Goal: Subscribe to service/newsletter

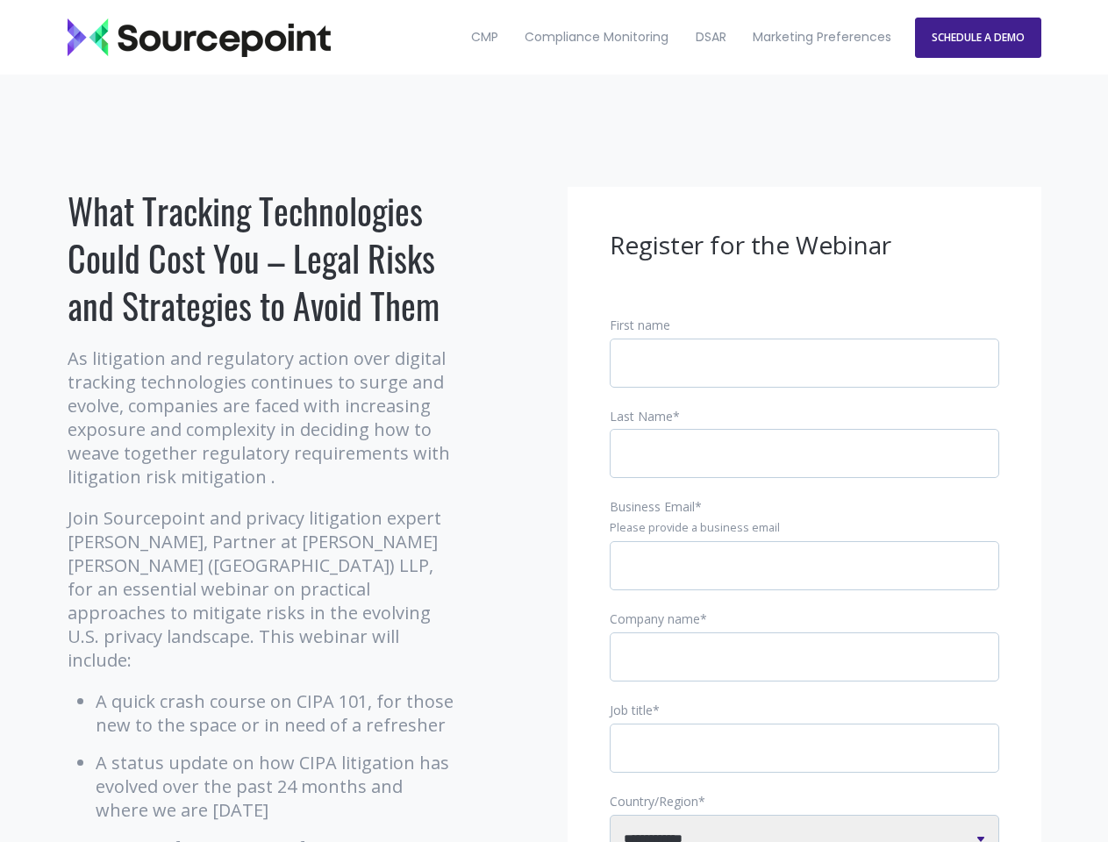
click at [805, 580] on input "Business Email *" at bounding box center [805, 565] width 390 height 49
